Goal: Book appointment/travel/reservation

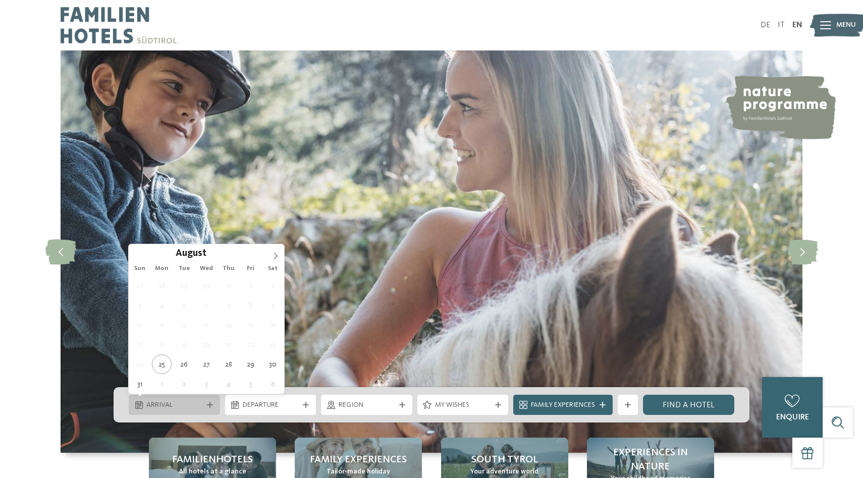
click at [182, 405] on span "Arrival" at bounding box center [174, 405] width 56 height 10
click at [277, 256] on icon at bounding box center [275, 255] width 7 height 7
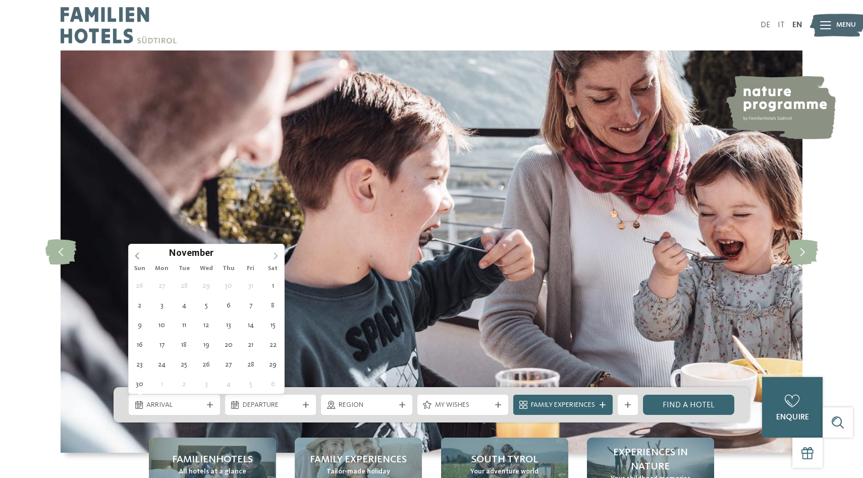
click at [277, 256] on icon at bounding box center [275, 255] width 7 height 7
type input "****"
click at [277, 256] on icon at bounding box center [275, 255] width 7 height 7
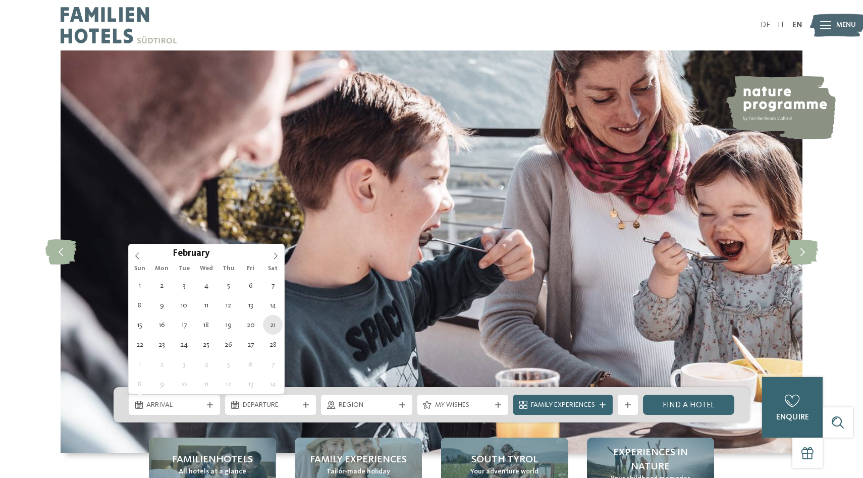
type div "[DATE]"
type input "****"
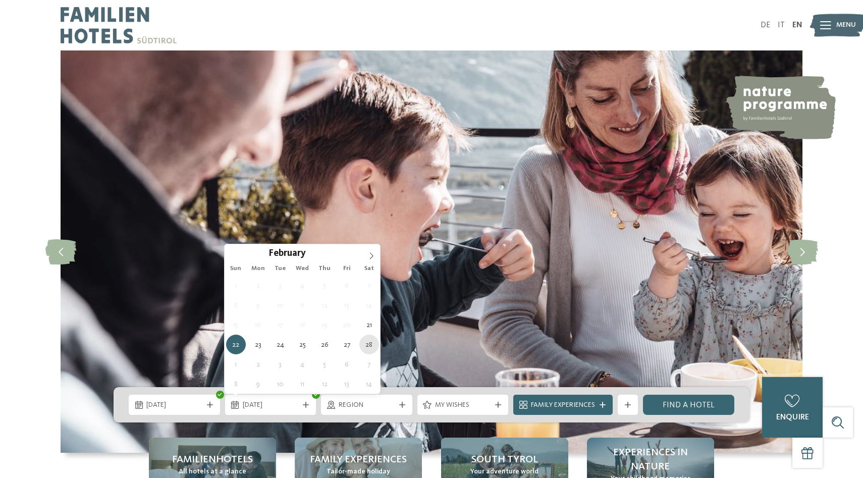
type div "[DATE]"
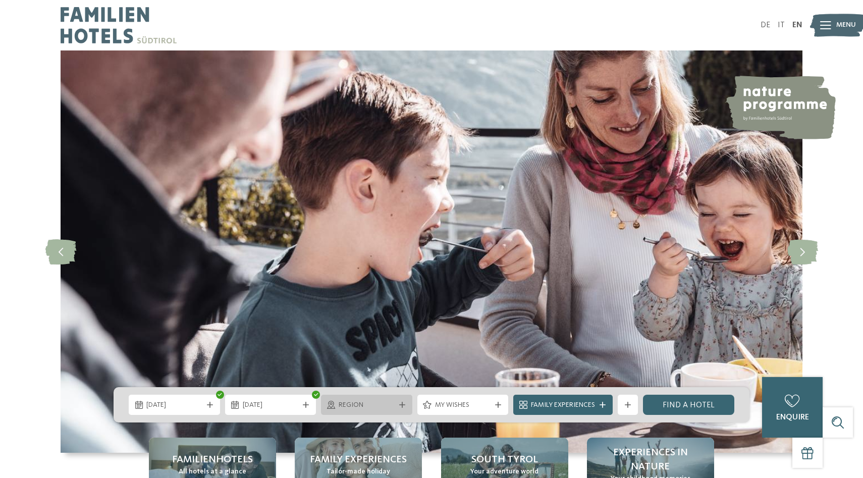
click at [368, 406] on span "Region" at bounding box center [367, 405] width 56 height 10
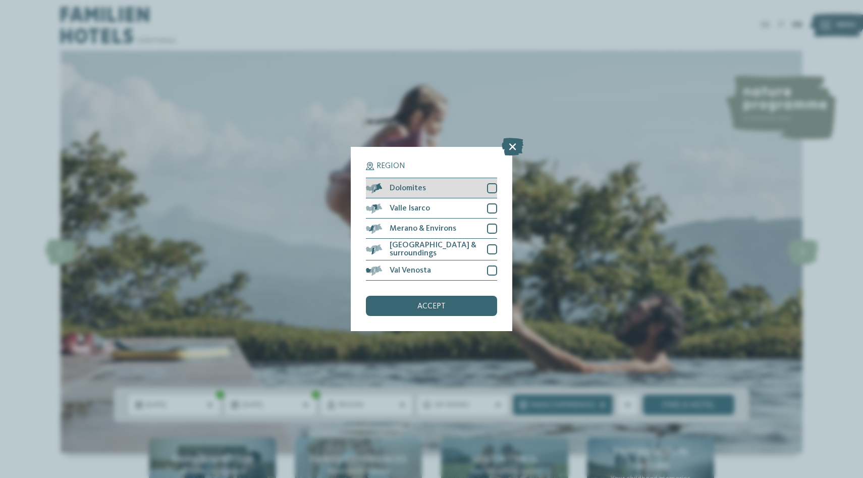
click at [491, 188] on div at bounding box center [492, 188] width 10 height 10
click at [452, 307] on div "accept" at bounding box center [431, 306] width 131 height 20
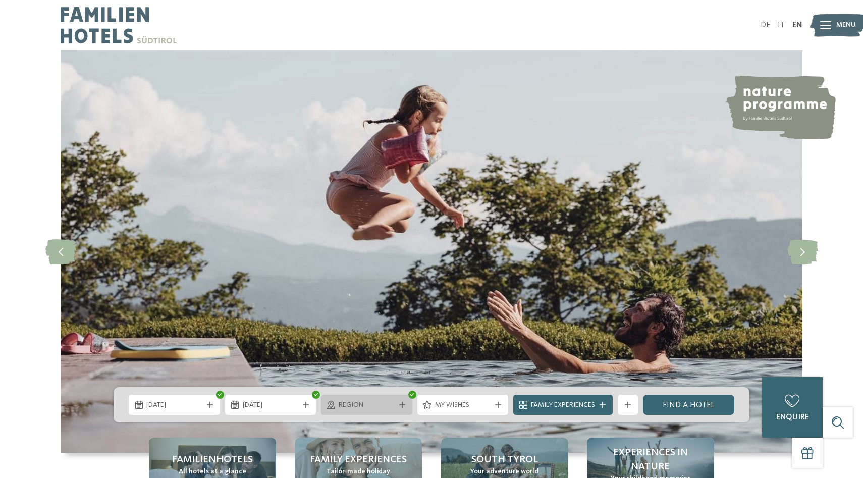
click at [383, 413] on div "Region" at bounding box center [366, 405] width 91 height 20
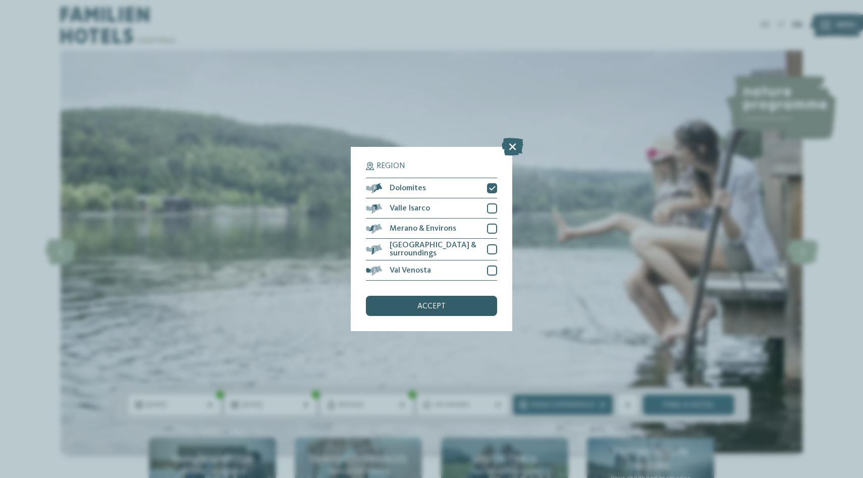
click at [435, 307] on span "accept" at bounding box center [432, 306] width 28 height 8
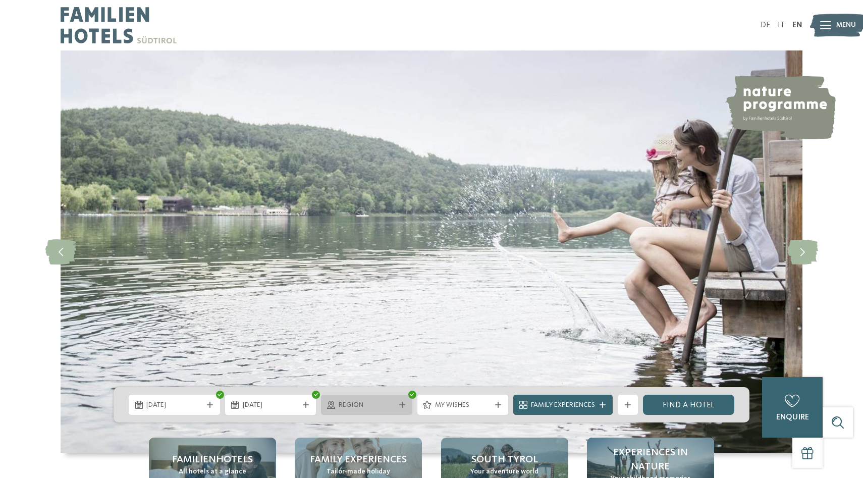
click at [402, 404] on icon at bounding box center [402, 405] width 6 height 6
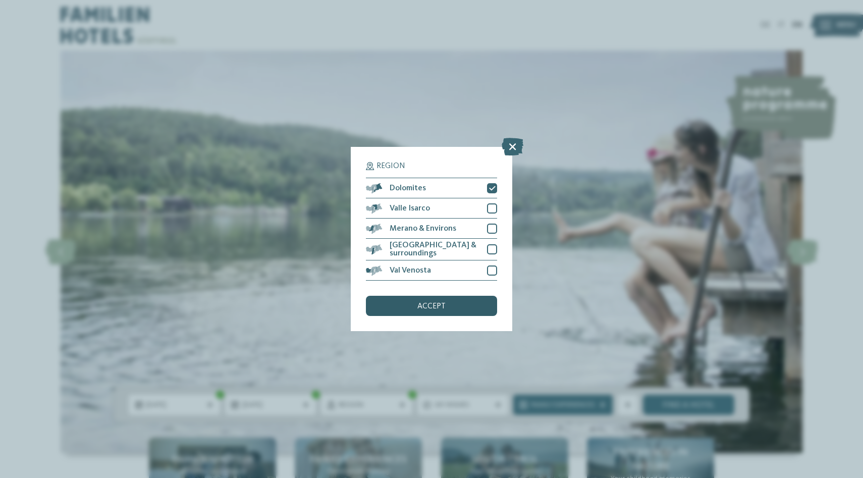
click at [437, 312] on div "accept" at bounding box center [431, 306] width 131 height 20
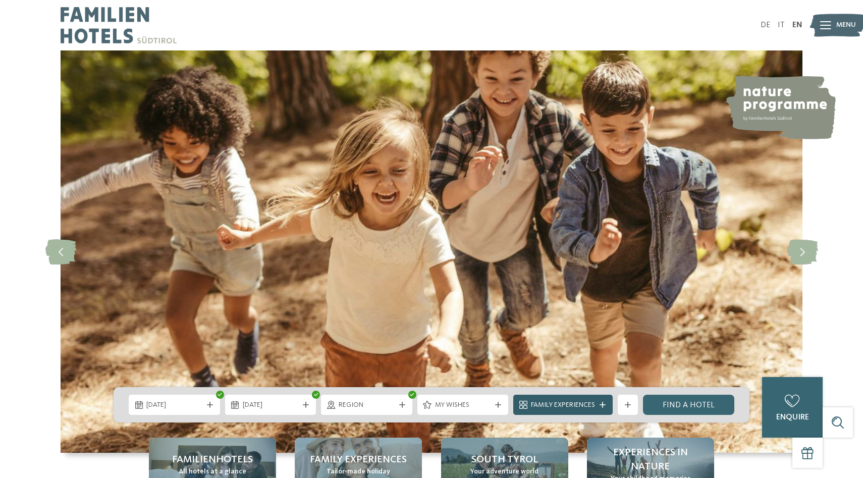
click at [575, 404] on span "Family Experiences" at bounding box center [563, 405] width 64 height 10
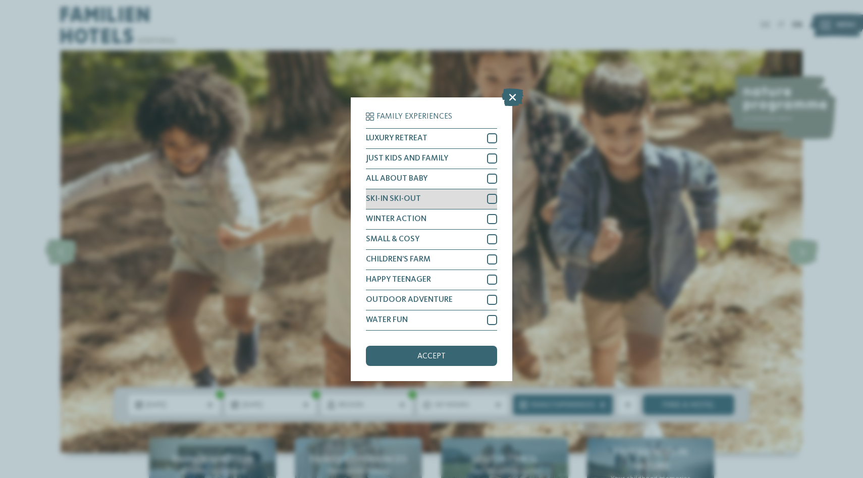
click at [496, 198] on div at bounding box center [492, 199] width 10 height 10
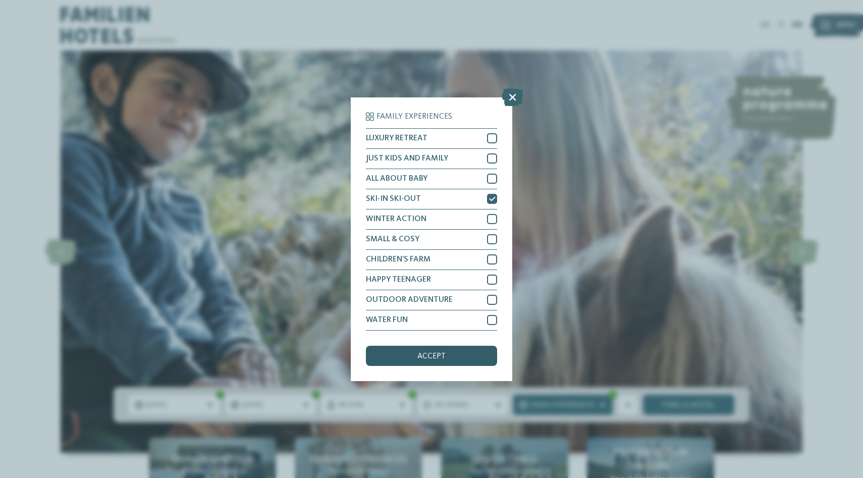
click at [446, 358] on div "accept" at bounding box center [431, 356] width 131 height 20
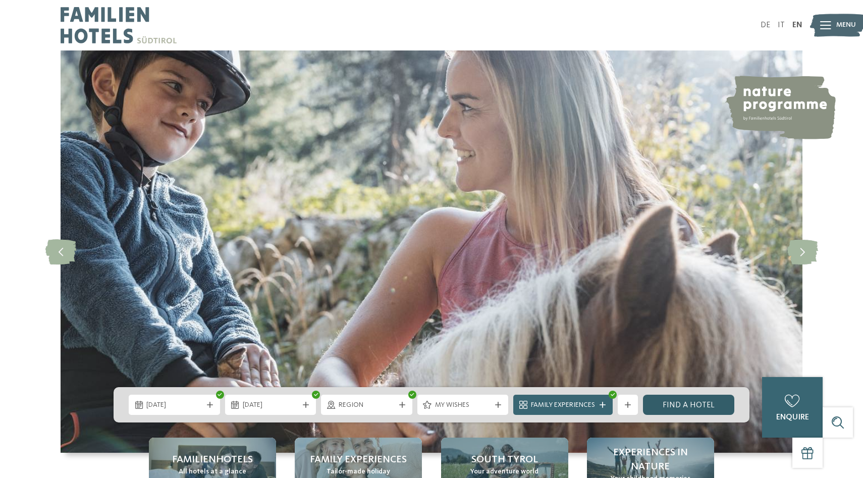
click at [701, 410] on link "Find a hotel" at bounding box center [688, 405] width 91 height 20
